Goal: Transaction & Acquisition: Obtain resource

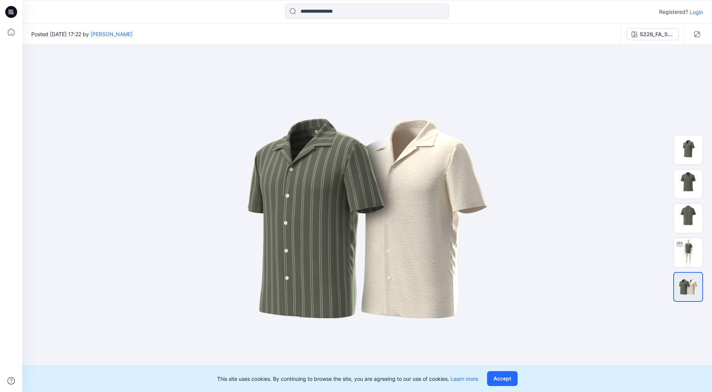
click at [698, 15] on p "Login" at bounding box center [696, 12] width 13 height 8
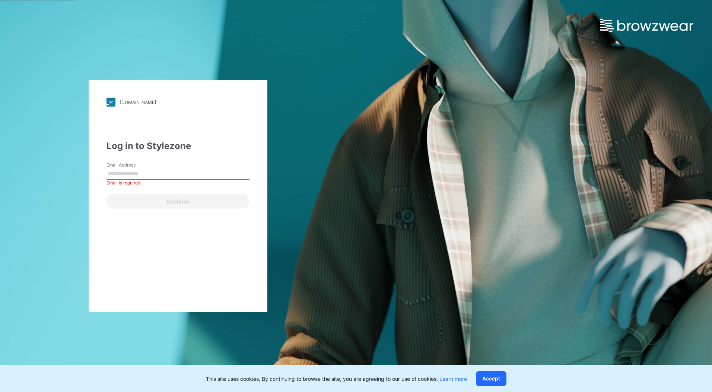
click at [125, 169] on input "Email Address" at bounding box center [177, 173] width 143 height 11
paste input "**********"
type input "**********"
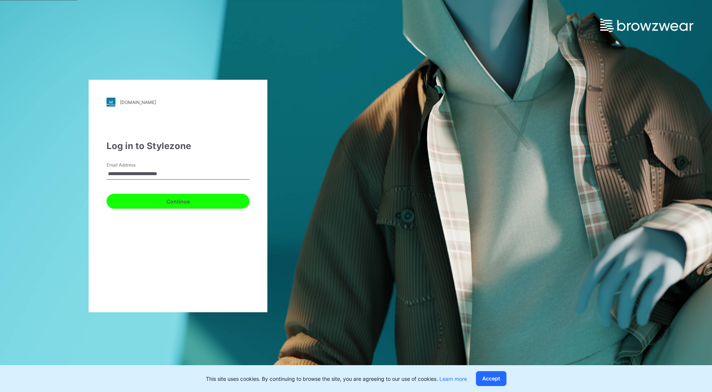
click at [150, 203] on button "Continue" at bounding box center [177, 201] width 143 height 15
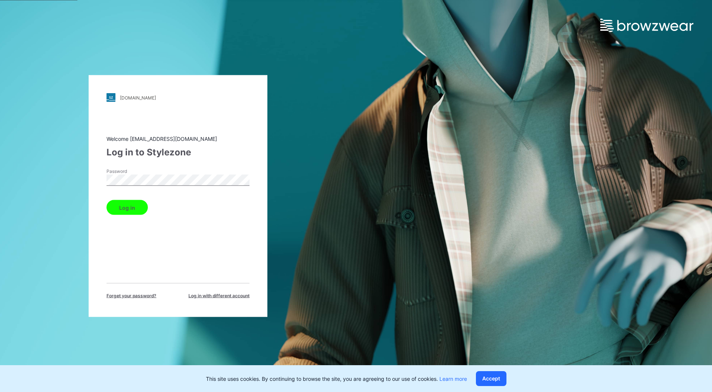
click at [137, 213] on button "Log in" at bounding box center [126, 207] width 41 height 15
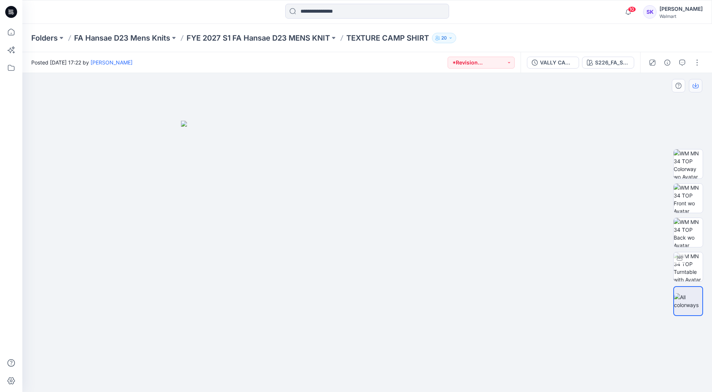
click at [696, 87] on icon "button" at bounding box center [696, 86] width 6 height 6
click at [694, 265] on img at bounding box center [688, 266] width 29 height 29
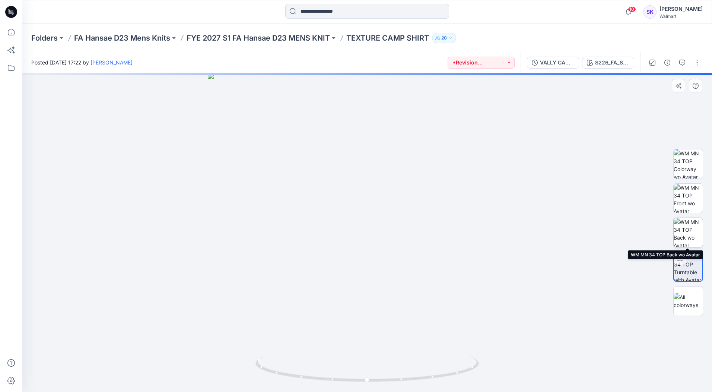
click at [686, 226] on img at bounding box center [688, 232] width 29 height 29
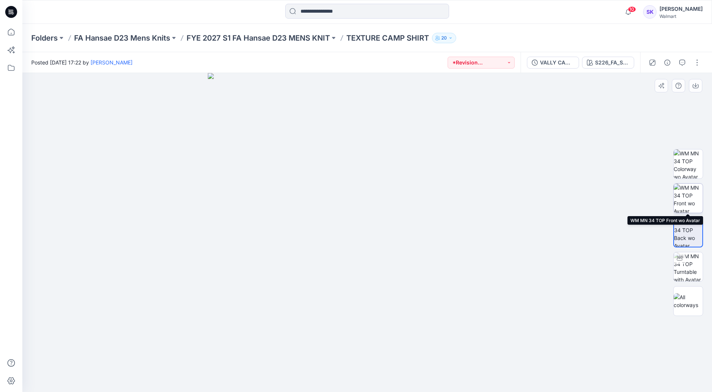
click at [684, 191] on img at bounding box center [688, 198] width 29 height 29
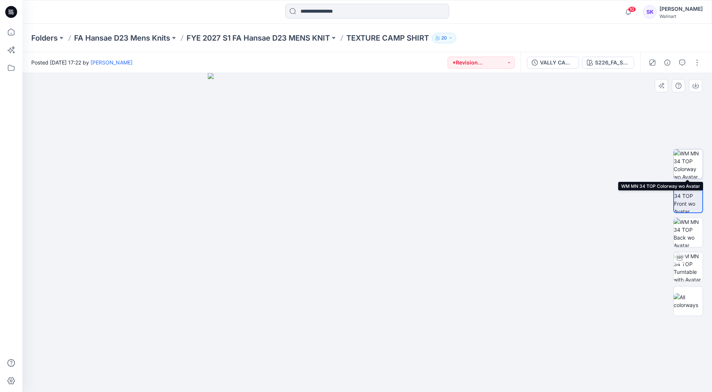
click at [686, 163] on img at bounding box center [688, 163] width 29 height 29
click at [699, 61] on button "button" at bounding box center [697, 63] width 12 height 12
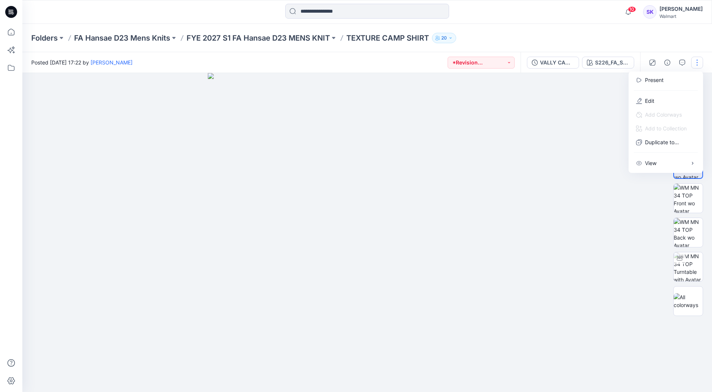
click at [79, 28] on div "Folders FA Hansae D23 Mens Knits FYE 2027 S1 FA Hansae D23 MENS KNIT TEXTURE CA…" at bounding box center [367, 38] width 690 height 28
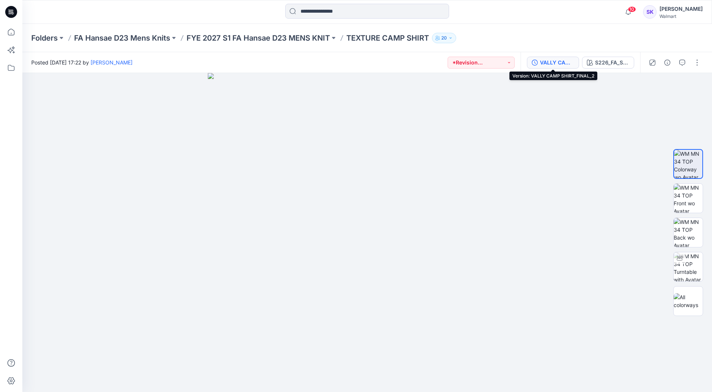
click at [562, 65] on div "VALLY CAMP SHIRT_FINAL_2" at bounding box center [557, 62] width 34 height 8
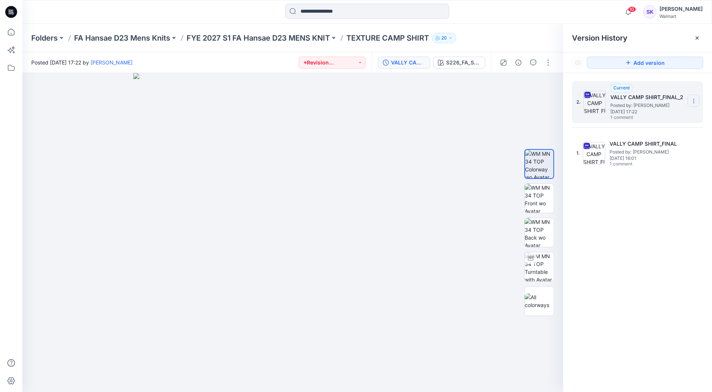
click at [693, 102] on icon at bounding box center [694, 101] width 6 height 6
click at [676, 115] on span "Download Source BW File" at bounding box center [656, 115] width 62 height 9
click at [545, 258] on img at bounding box center [539, 266] width 29 height 29
click at [544, 294] on img at bounding box center [539, 301] width 29 height 16
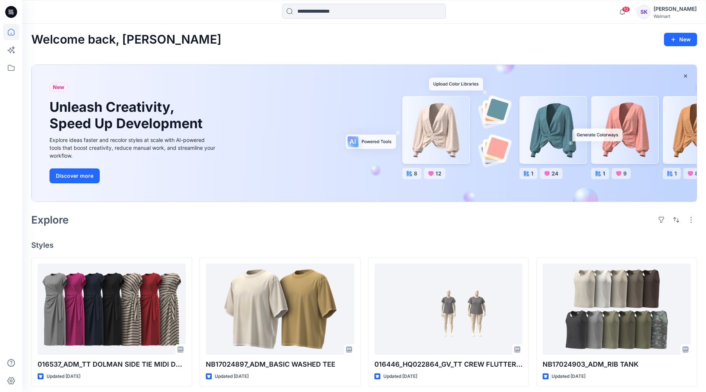
click at [638, 233] on div "Welcome back, Stephanie New New Unleash Creativity, Speed Up Development Explor…" at bounding box center [364, 360] width 684 height 672
